Goal: Task Accomplishment & Management: Use online tool/utility

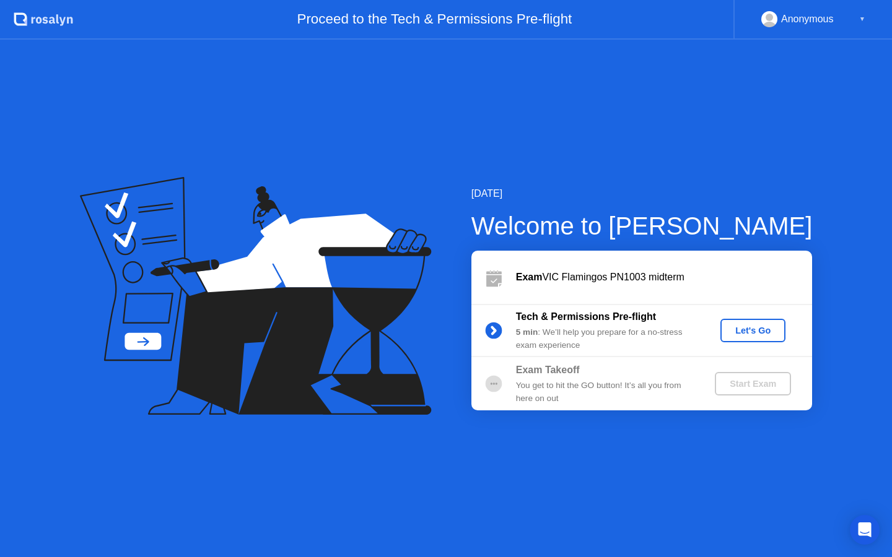
click at [757, 334] on div "Let's Go" at bounding box center [752, 331] width 55 height 10
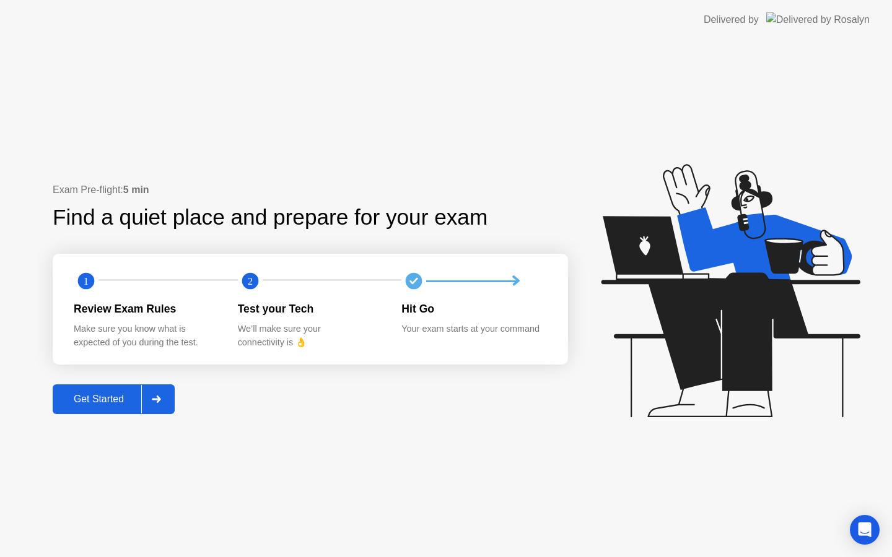
click at [111, 398] on div "Get Started" at bounding box center [98, 399] width 85 height 11
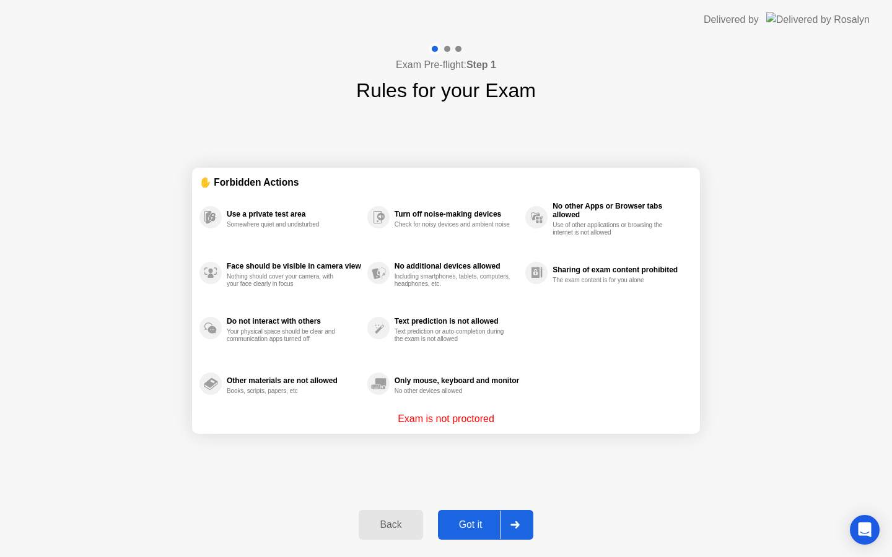
click at [470, 526] on div "Got it" at bounding box center [470, 525] width 58 height 11
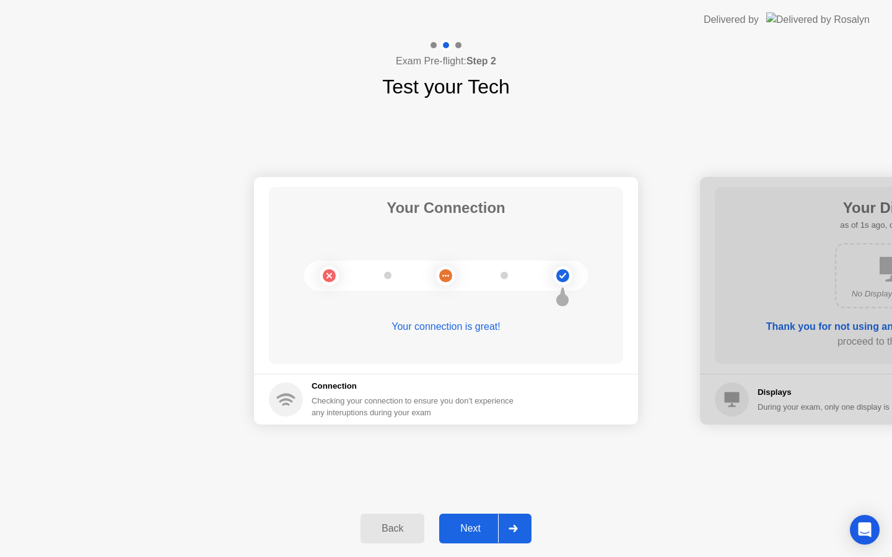
click at [470, 526] on div "Next" at bounding box center [470, 528] width 55 height 11
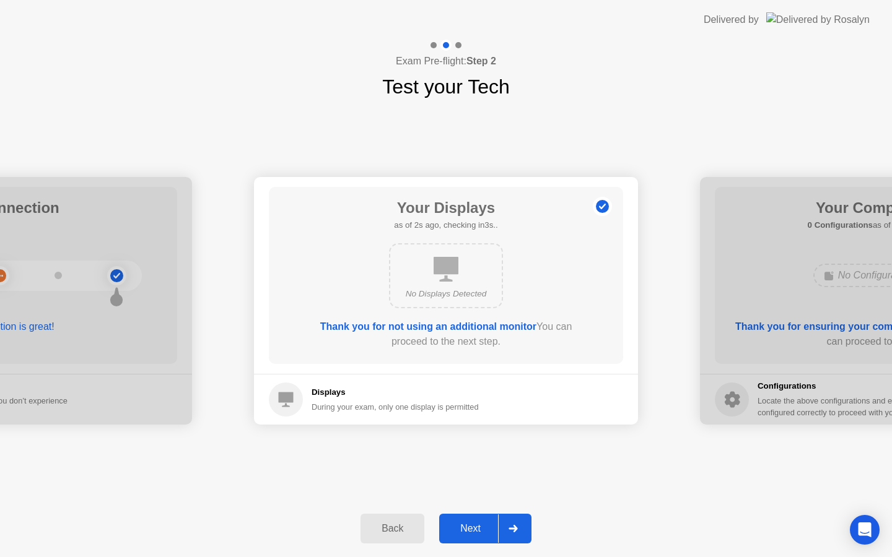
click at [469, 526] on div "Next" at bounding box center [470, 528] width 55 height 11
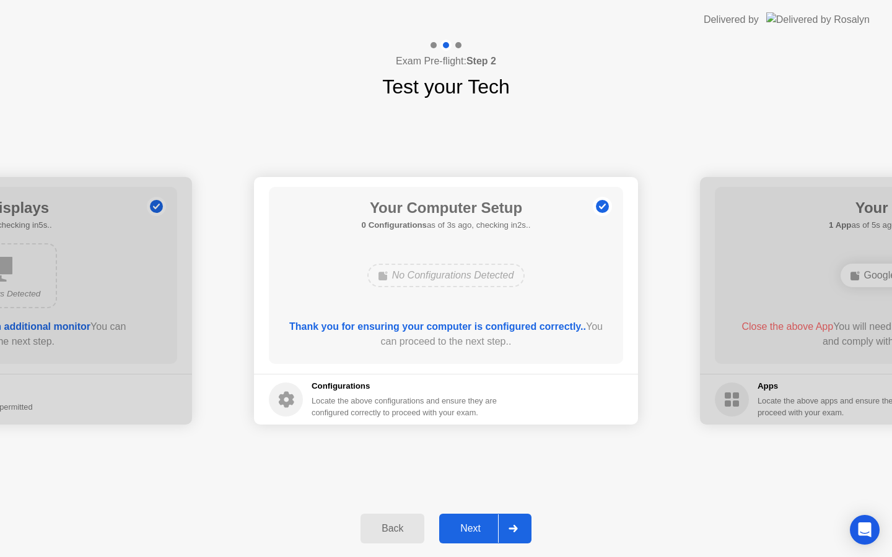
click at [469, 526] on div "Next" at bounding box center [470, 528] width 55 height 11
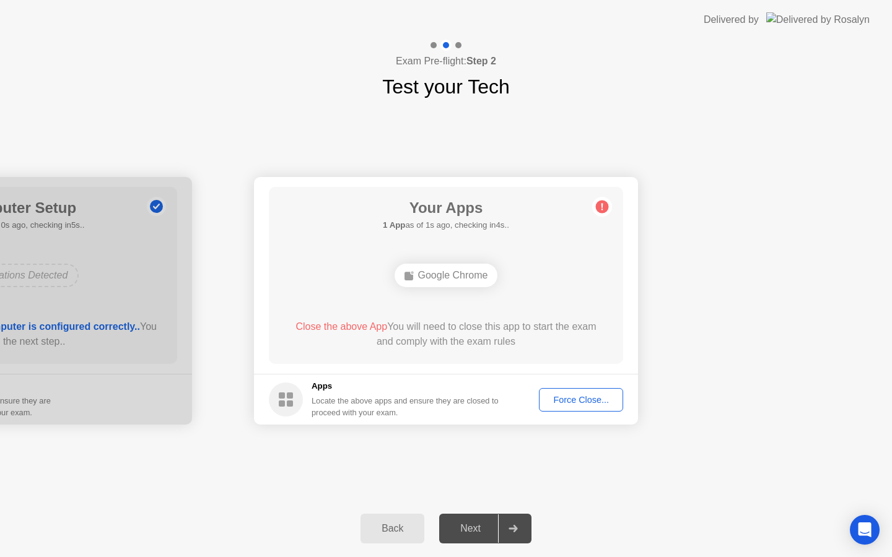
click at [572, 400] on div "Force Close..." at bounding box center [581, 400] width 76 height 10
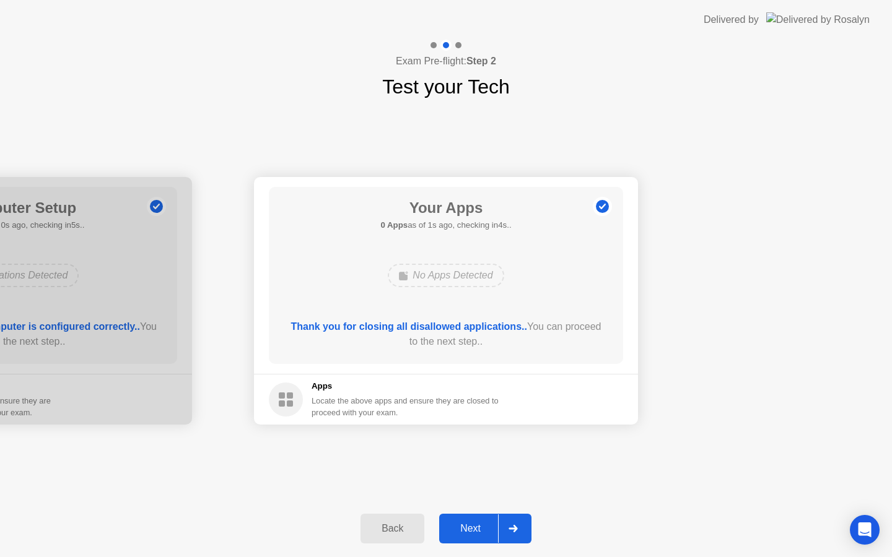
click at [472, 532] on div "Next" at bounding box center [470, 528] width 55 height 11
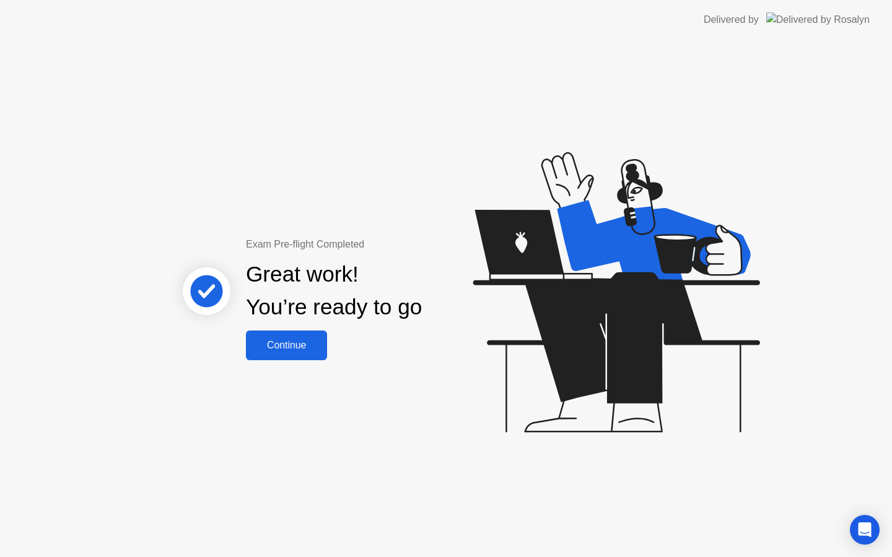
click at [305, 351] on div "Continue" at bounding box center [287, 345] width 74 height 11
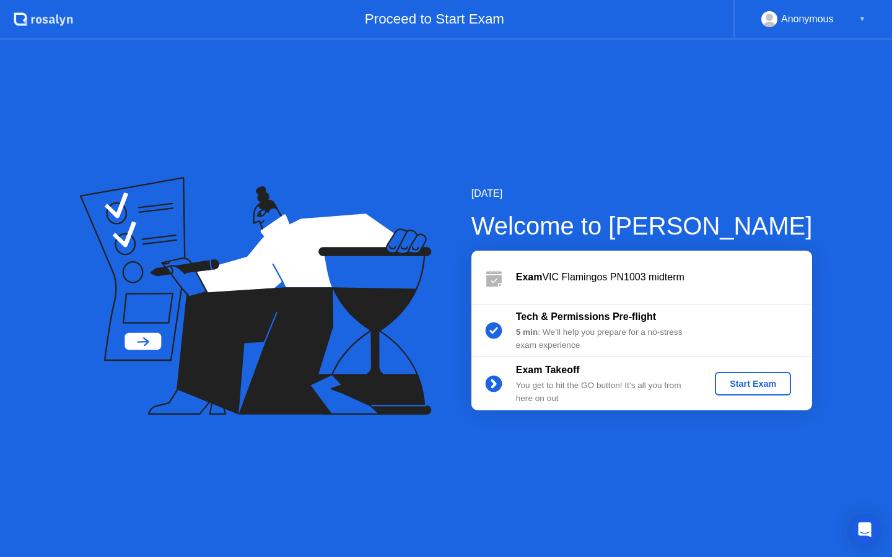
click at [740, 387] on div "Start Exam" at bounding box center [753, 384] width 66 height 10
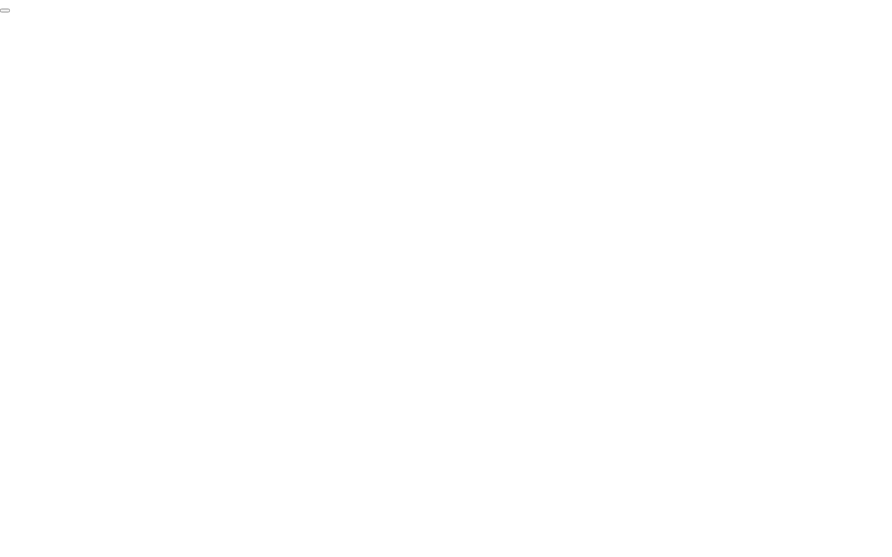
click div "End Proctoring Session"
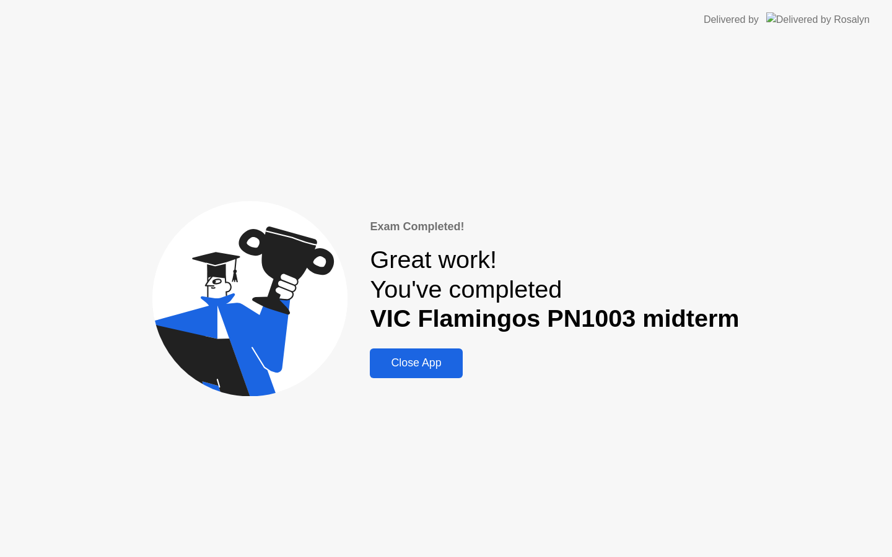
click at [437, 360] on div "Close App" at bounding box center [415, 363] width 85 height 13
